Goal: Information Seeking & Learning: Compare options

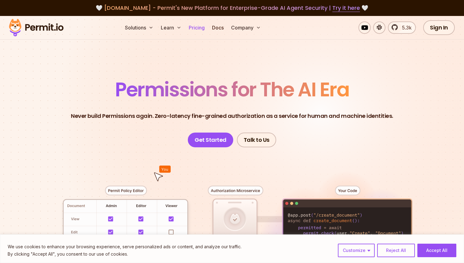
click at [198, 28] on link "Pricing" at bounding box center [196, 27] width 21 height 12
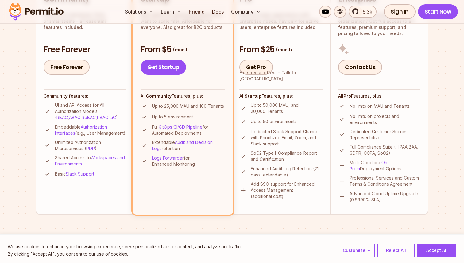
scroll to position [183, 0]
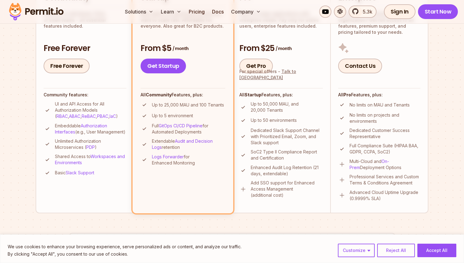
click at [202, 107] on p "Up to 25,000 MAU and 100 Tenants" at bounding box center [188, 105] width 72 height 6
click at [183, 113] on p "Up to 5 environment" at bounding box center [172, 116] width 41 height 6
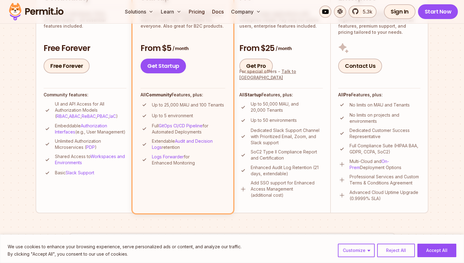
click at [183, 113] on p "Up to 5 environment" at bounding box center [172, 116] width 41 height 6
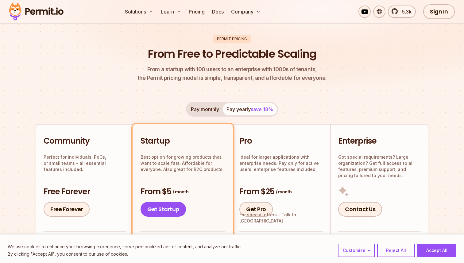
scroll to position [0, 0]
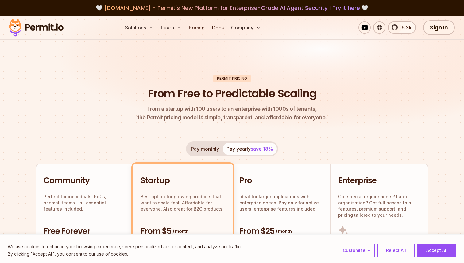
click at [68, 26] on div "Solutions Learn Pricing Docs Company 5.3k Sign In Start Now" at bounding box center [232, 28] width 464 height 24
click at [53, 26] on img at bounding box center [36, 27] width 60 height 21
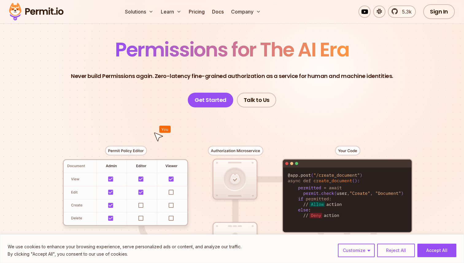
scroll to position [45, 0]
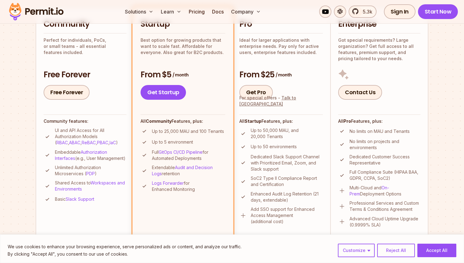
scroll to position [167, 0]
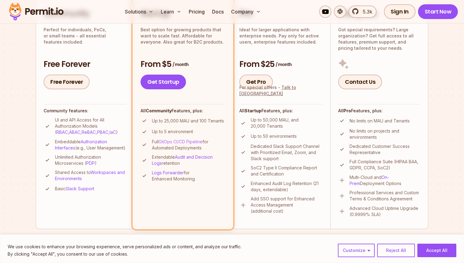
click at [186, 141] on link "GitOps CI/CD Pipeline" at bounding box center [181, 141] width 44 height 5
click at [227, 118] on li "Startup Best option for growing products that want to scale fast. Affordable fo…" at bounding box center [183, 113] width 101 height 232
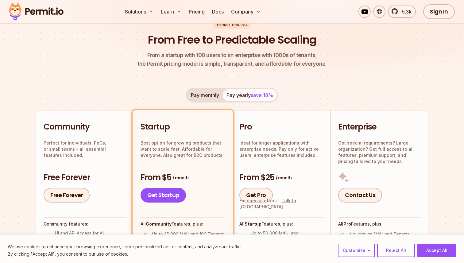
scroll to position [79, 0]
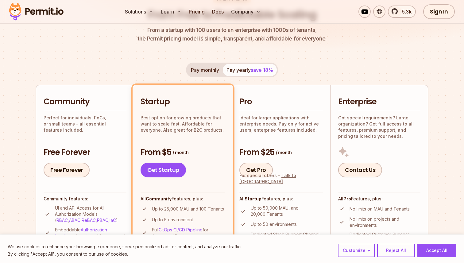
click at [213, 70] on button "Pay monthly" at bounding box center [205, 70] width 36 height 12
click at [247, 71] on button "Pay yearly save 18%" at bounding box center [250, 70] width 54 height 12
click at [219, 71] on button "Pay monthly" at bounding box center [205, 70] width 36 height 12
click at [244, 76] on div "Pay monthly Pay yearly save 18%" at bounding box center [232, 70] width 92 height 15
click at [243, 65] on button "Pay yearly save 18%" at bounding box center [250, 70] width 54 height 12
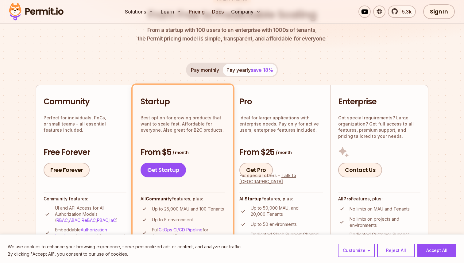
click at [209, 67] on button "Pay monthly" at bounding box center [205, 70] width 36 height 12
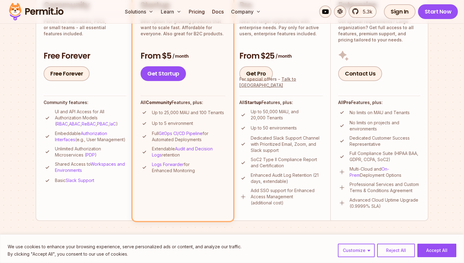
scroll to position [188, 0]
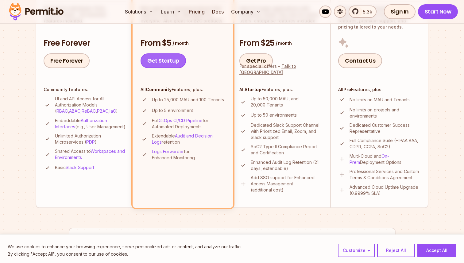
click at [165, 57] on link "Get Startup" at bounding box center [163, 60] width 45 height 15
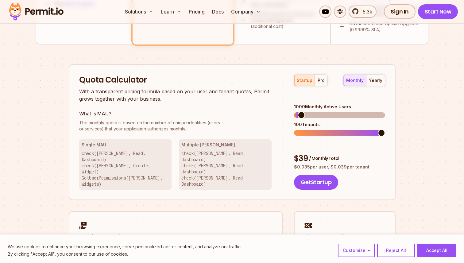
scroll to position [351, 0]
click at [385, 112] on span at bounding box center [381, 115] width 7 height 7
click at [318, 80] on div "pro" at bounding box center [321, 81] width 7 height 6
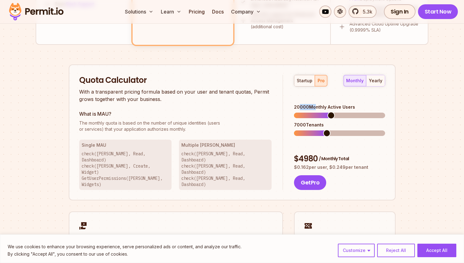
drag, startPoint x: 300, startPoint y: 99, endPoint x: 313, endPoint y: 99, distance: 12.9
click at [313, 104] on div "20000 Monthly Active Users" at bounding box center [339, 107] width 91 height 6
click at [375, 76] on button "yearly" at bounding box center [375, 80] width 19 height 11
click at [366, 79] on div "monthly yearly" at bounding box center [364, 81] width 42 height 12
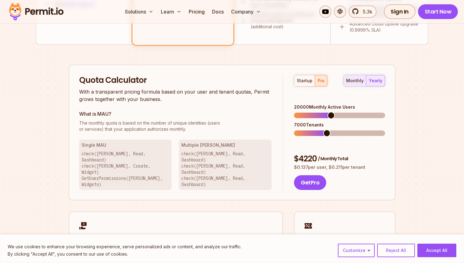
click at [358, 80] on div "monthly" at bounding box center [354, 81] width 17 height 6
click at [373, 82] on div "yearly" at bounding box center [376, 81] width 14 height 6
click at [356, 82] on div "monthly" at bounding box center [354, 81] width 17 height 6
click at [214, 112] on h3 "What is MAU?" at bounding box center [175, 113] width 193 height 7
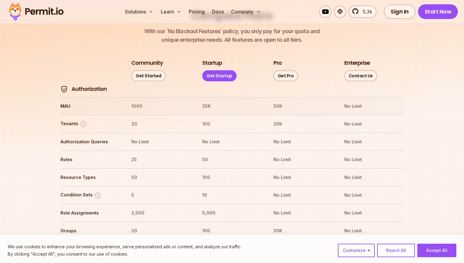
scroll to position [703, 0]
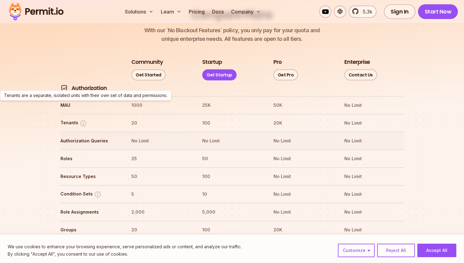
click at [183, 136] on th "No Limit" at bounding box center [161, 141] width 60 height 10
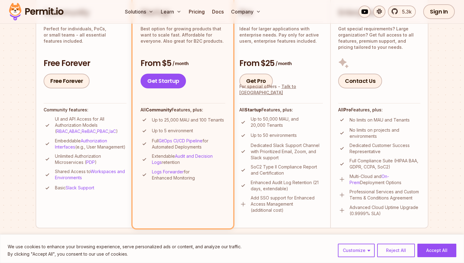
scroll to position [0, 0]
